Goal: Task Accomplishment & Management: Use online tool/utility

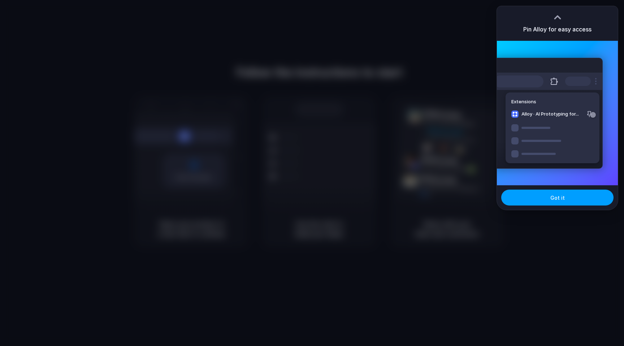
click at [543, 201] on button "Got it" at bounding box center [557, 198] width 112 height 16
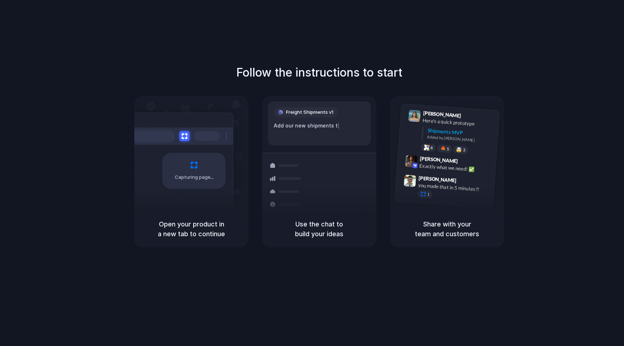
click at [317, 128] on div "Add our new shipments t |" at bounding box center [319, 126] width 91 height 8
click at [317, 128] on div "Add our new shipments tab base |" at bounding box center [319, 126] width 91 height 8
click at [317, 128] on div "Add our new shipments tab based on the Linear spec" at bounding box center [319, 129] width 91 height 15
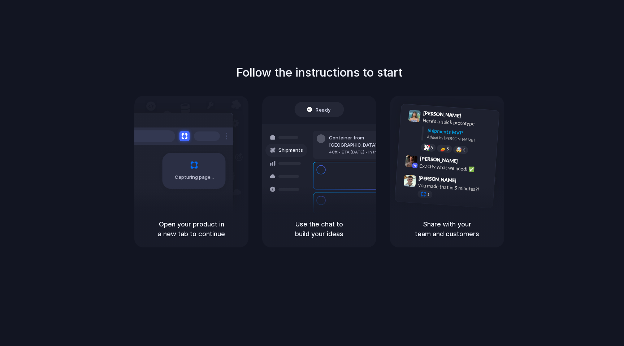
click at [327, 137] on div "Container from Shanghai 40ft • ETA Dec 28 • In transit" at bounding box center [362, 145] width 98 height 28
click at [322, 104] on div "Ready" at bounding box center [319, 109] width 49 height 15
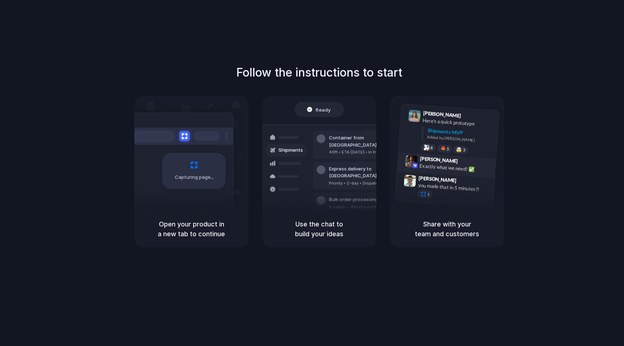
click at [455, 164] on div "Exactly what we need! ✅" at bounding box center [455, 168] width 72 height 12
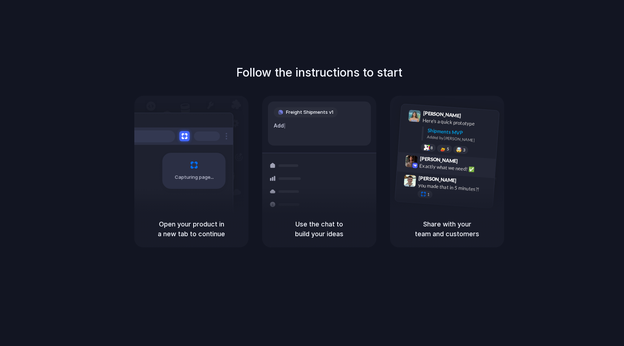
click at [425, 161] on span "Max Meyer" at bounding box center [439, 160] width 38 height 10
click at [185, 183] on div "Capturing page" at bounding box center [194, 171] width 63 height 36
click at [302, 148] on div "Shipments Container from Shanghai 40ft • ETA Dec 28 • In transit Express delive…" at bounding box center [319, 163] width 123 height 125
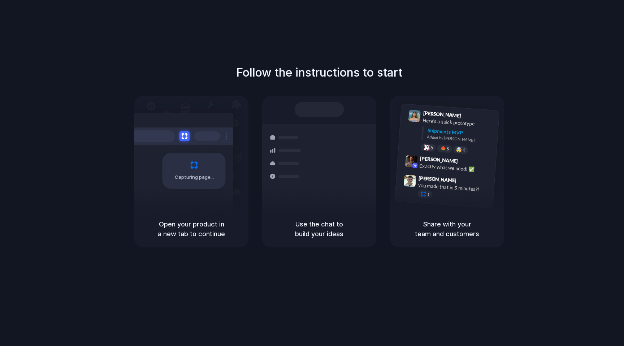
click at [302, 148] on div at bounding box center [286, 150] width 42 height 13
click at [318, 114] on div at bounding box center [319, 109] width 49 height 15
click at [301, 130] on div "Freight Shipments v1 Add |" at bounding box center [319, 123] width 103 height 44
click at [301, 130] on div "Freight Shipments v1 Add our n |" at bounding box center [319, 123] width 103 height 44
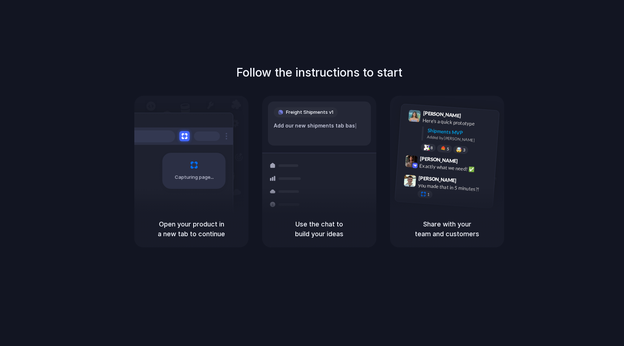
click at [195, 134] on div at bounding box center [207, 135] width 26 height 9
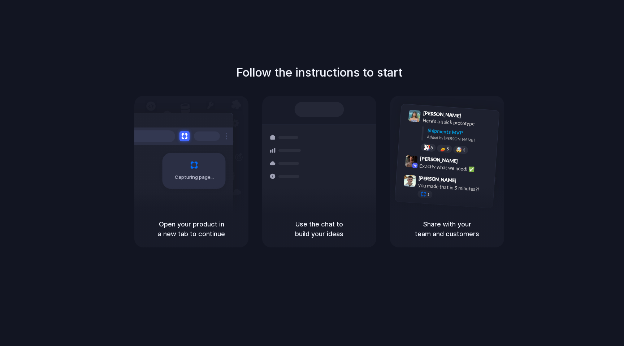
click at [198, 226] on h5 "Open your product in a new tab to continue" at bounding box center [191, 229] width 97 height 20
click at [202, 178] on span "Capturing page" at bounding box center [195, 177] width 40 height 7
click at [228, 148] on div "Capturing page" at bounding box center [178, 168] width 109 height 111
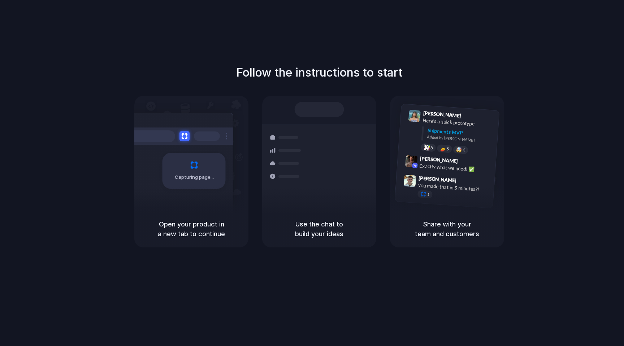
click at [228, 148] on div "Capturing page" at bounding box center [178, 168] width 109 height 111
click at [317, 150] on div "Container from [GEOGRAPHIC_DATA] 40ft • ETA [DATE] • In transit" at bounding box center [362, 148] width 98 height 28
click at [456, 42] on div "Follow the instructions to start Capturing page Open your product in a new tab …" at bounding box center [319, 180] width 639 height 360
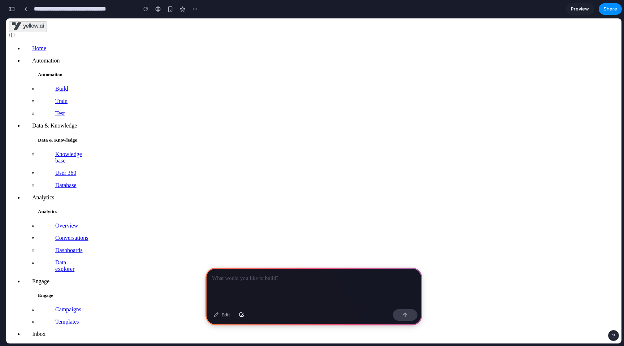
scroll to position [1, 0]
click at [241, 293] on div at bounding box center [314, 287] width 217 height 39
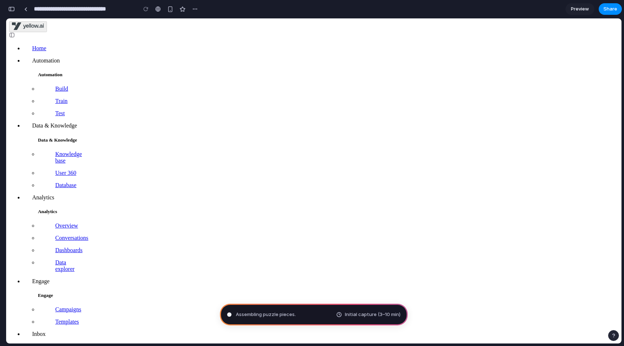
click at [267, 316] on span "Assembling puzzle pieces ." at bounding box center [266, 314] width 60 height 7
click at [71, 23] on div at bounding box center [45, 30] width 72 height 18
click at [15, 32] on img at bounding box center [12, 35] width 6 height 6
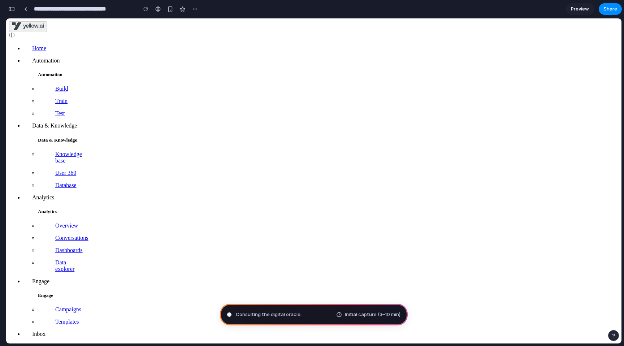
click at [15, 32] on img at bounding box center [12, 35] width 6 height 6
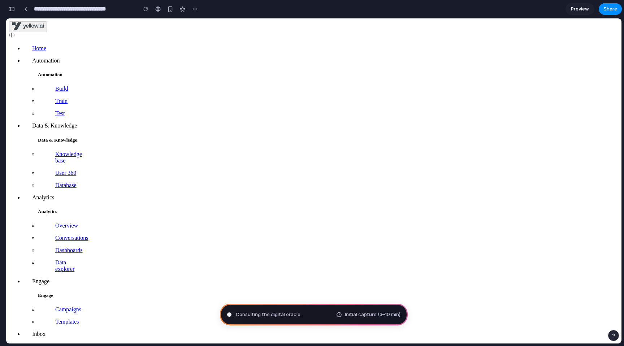
click at [15, 32] on img at bounding box center [12, 35] width 6 height 6
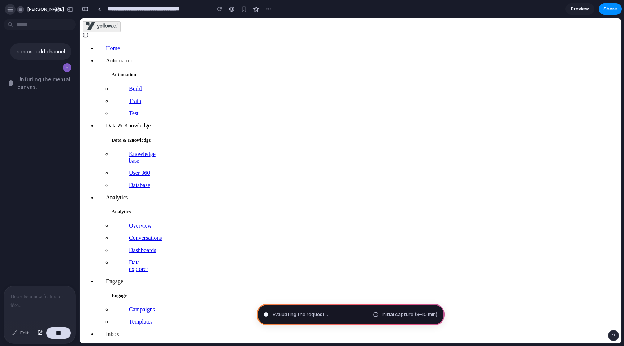
click at [10, 6] on div "button" at bounding box center [10, 9] width 7 height 7
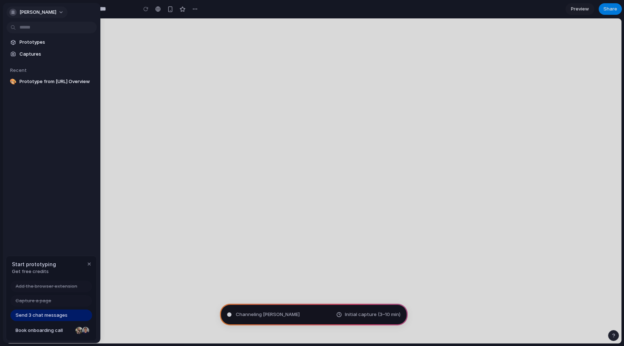
click at [36, 11] on span "[PERSON_NAME]" at bounding box center [38, 12] width 37 height 7
click at [48, 11] on div "Settings Invite members Change theme Sign out" at bounding box center [312, 173] width 624 height 346
click at [33, 13] on span "[PERSON_NAME]" at bounding box center [38, 12] width 37 height 7
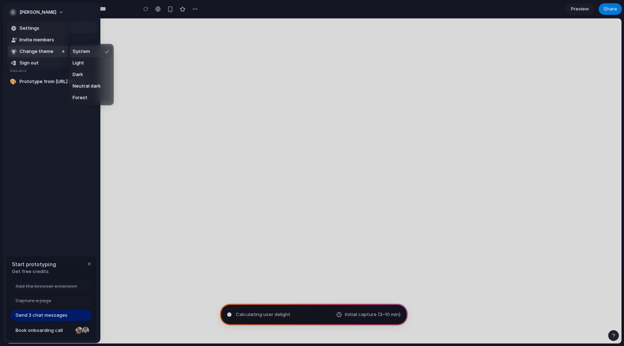
click at [32, 52] on div at bounding box center [50, 74] width 36 height 61
click at [32, 52] on span "Change theme" at bounding box center [37, 51] width 34 height 7
click at [83, 64] on span "Light" at bounding box center [79, 63] width 12 height 7
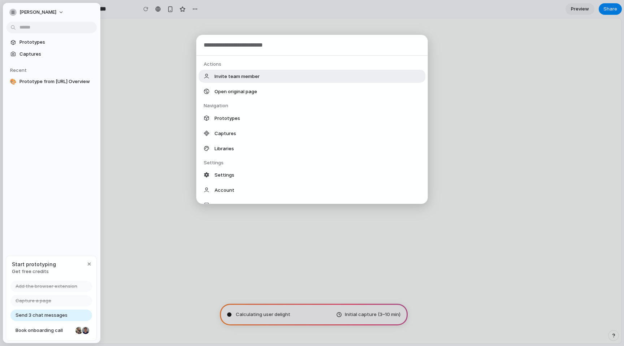
click at [27, 26] on body "**********" at bounding box center [312, 173] width 624 height 346
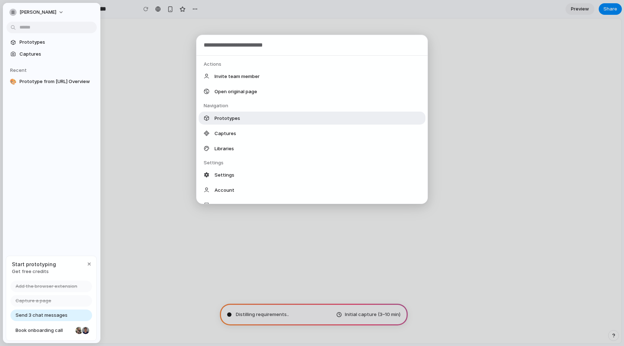
click at [249, 119] on div "Prototypes" at bounding box center [312, 118] width 227 height 13
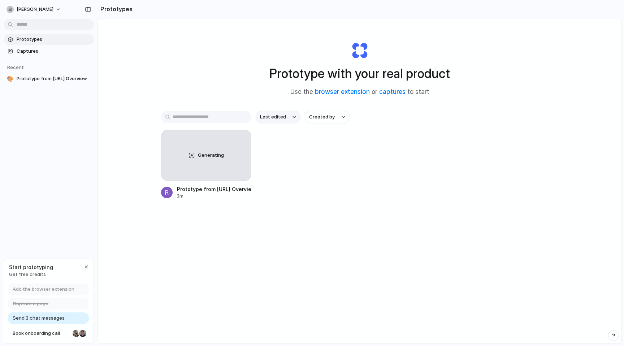
click at [287, 117] on button "Last edited" at bounding box center [278, 117] width 45 height 12
click at [241, 94] on div "Last edited Last created Alphabetical" at bounding box center [312, 173] width 624 height 346
click at [206, 152] on span "Generating" at bounding box center [211, 155] width 26 height 7
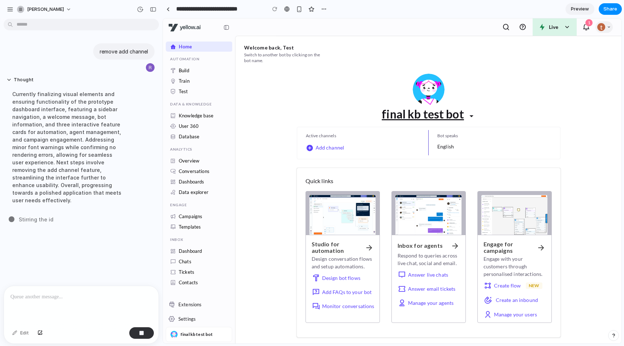
scroll to position [3, 0]
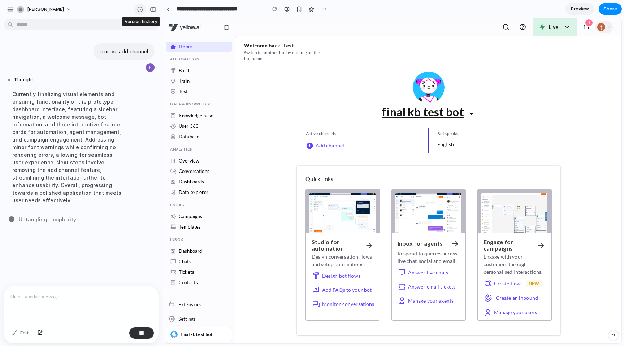
click at [142, 9] on div "button" at bounding box center [140, 9] width 7 height 7
click at [85, 5] on div "Version 1 Current" at bounding box center [312, 173] width 624 height 346
click at [10, 9] on div "button" at bounding box center [10, 9] width 7 height 7
click at [179, 123] on link "User 360" at bounding box center [189, 126] width 20 height 6
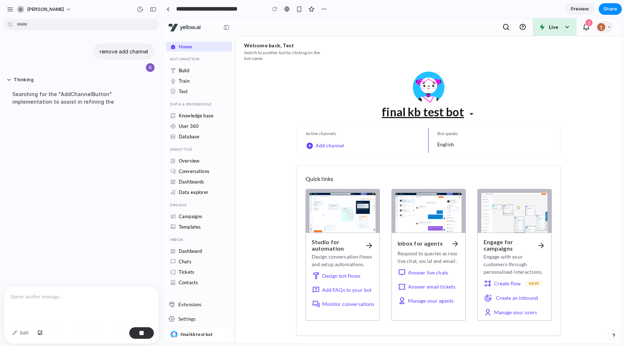
click at [578, 11] on span "Preview" at bounding box center [580, 8] width 18 height 7
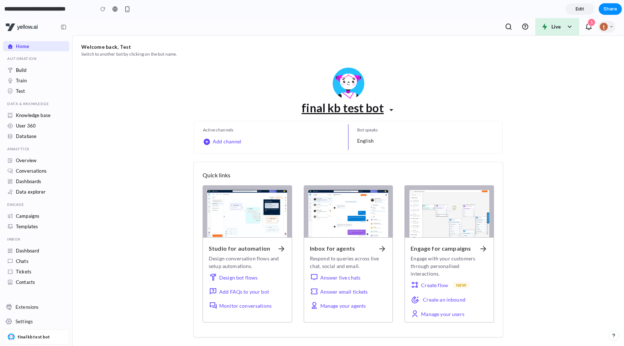
click at [578, 11] on span "Edit" at bounding box center [580, 8] width 9 height 7
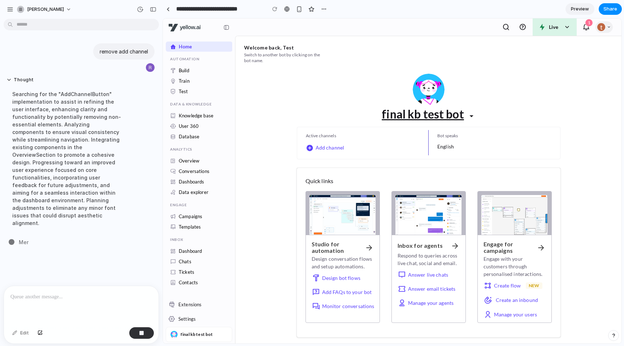
click at [578, 11] on span "Preview" at bounding box center [580, 8] width 18 height 7
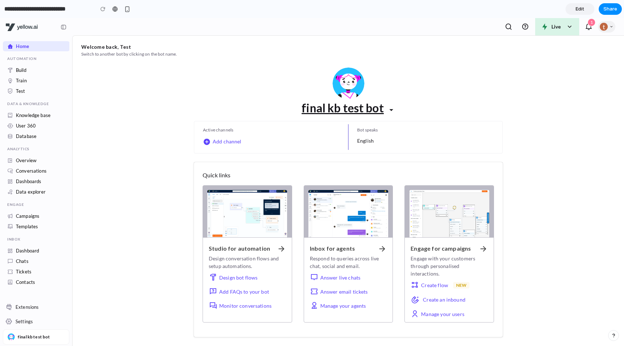
click at [578, 11] on span "Edit" at bounding box center [580, 8] width 9 height 7
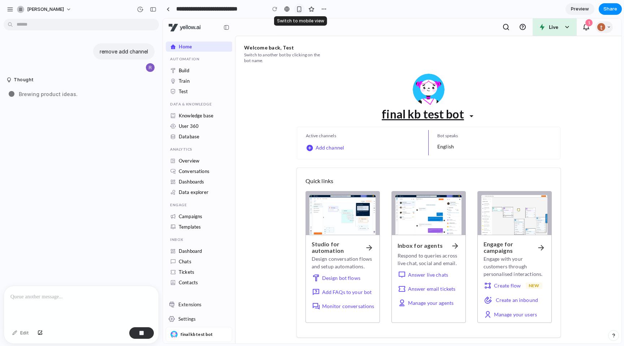
click at [298, 8] on div "button" at bounding box center [299, 9] width 6 height 6
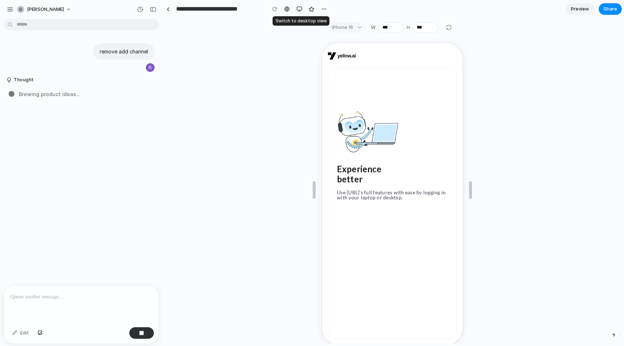
click at [298, 8] on div "button" at bounding box center [300, 9] width 6 height 6
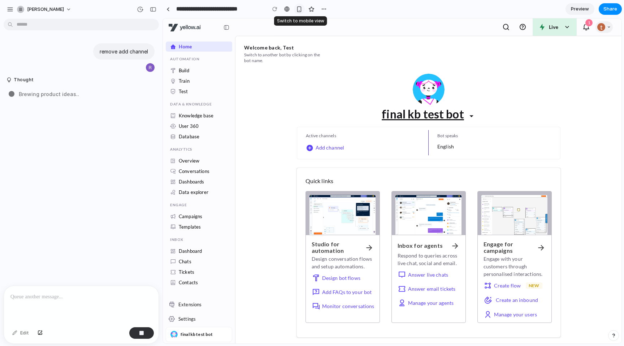
click at [298, 8] on div "button" at bounding box center [299, 9] width 6 height 6
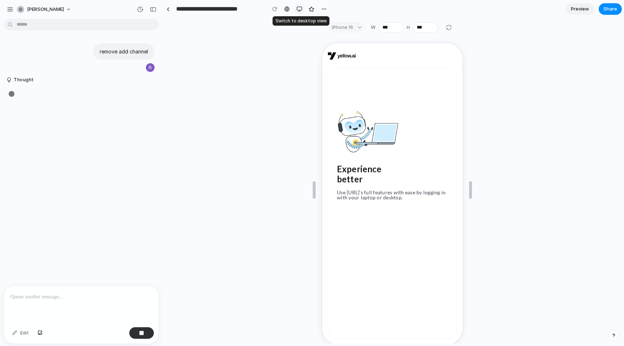
click at [299, 10] on div "button" at bounding box center [300, 9] width 6 height 6
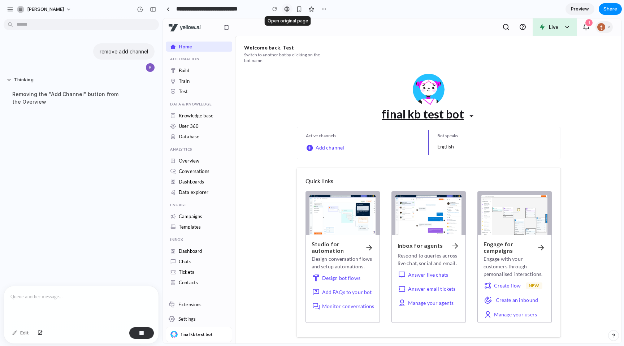
click at [287, 8] on div at bounding box center [286, 9] width 5 height 6
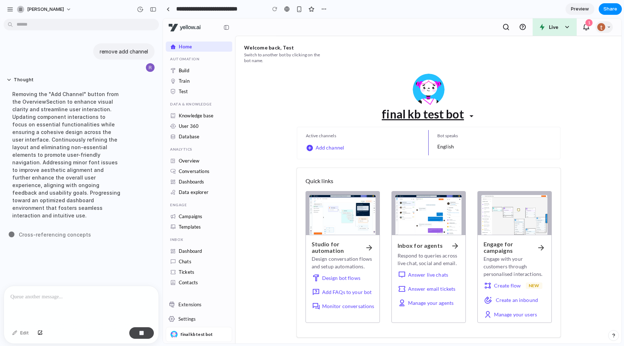
click at [142, 336] on button "button" at bounding box center [141, 333] width 25 height 12
click at [58, 299] on p at bounding box center [81, 297] width 142 height 9
click at [130, 55] on div "remove add channel" at bounding box center [123, 51] width 61 height 16
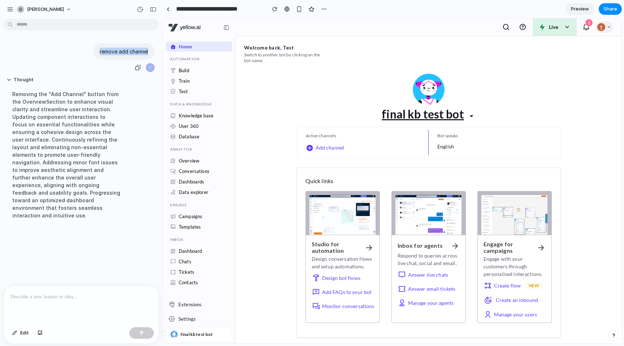
copy div "remove add channel"
click at [75, 294] on p at bounding box center [81, 297] width 142 height 9
paste div
type input "**********"
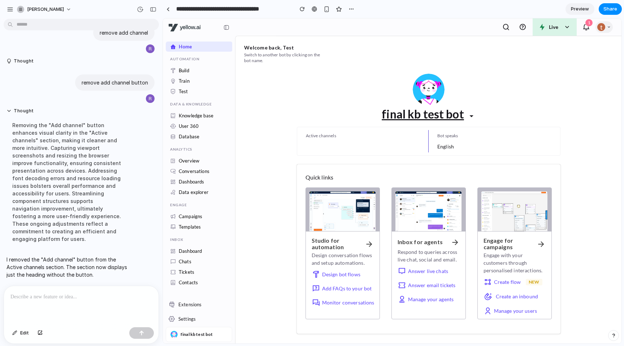
click at [226, 25] on img at bounding box center [227, 28] width 6 height 6
click at [195, 118] on link "Knowledge base" at bounding box center [196, 116] width 35 height 6
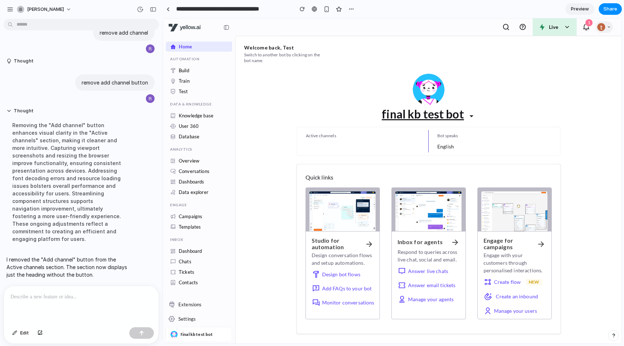
click at [73, 296] on p at bounding box center [81, 297] width 142 height 9
click at [142, 333] on div "button" at bounding box center [141, 332] width 5 height 5
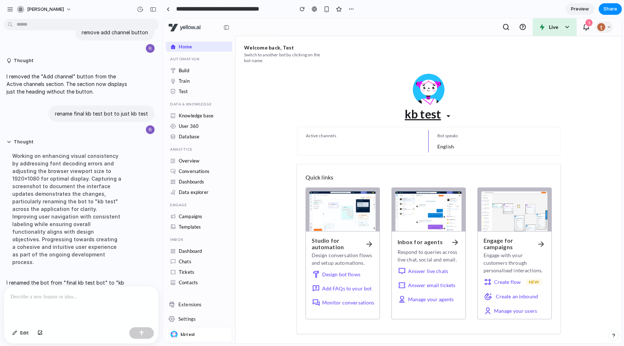
scroll to position [92, 0]
